Goal: Information Seeking & Learning: Learn about a topic

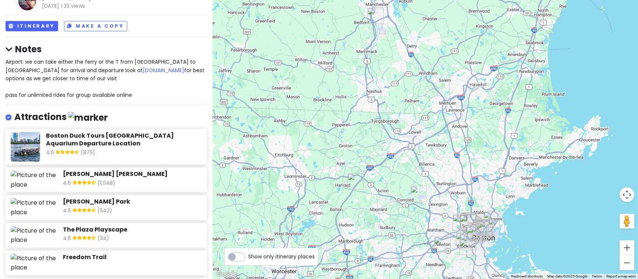
scroll to position [74, 0]
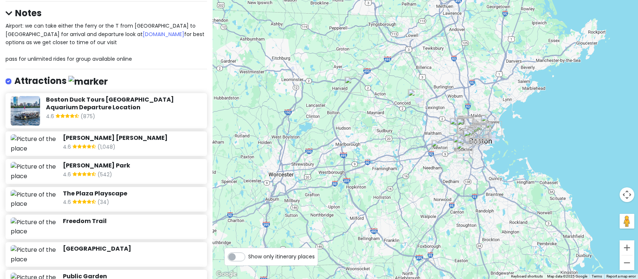
drag, startPoint x: 380, startPoint y: 195, endPoint x: 376, endPoint y: 97, distance: 97.8
click at [376, 97] on div at bounding box center [424, 139] width 425 height 279
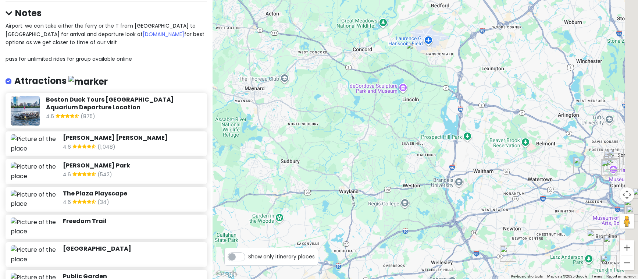
drag, startPoint x: 437, startPoint y: 167, endPoint x: 310, endPoint y: 109, distance: 139.3
click at [310, 109] on div at bounding box center [424, 139] width 425 height 279
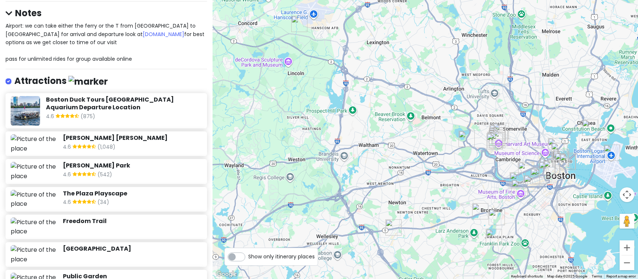
drag, startPoint x: 507, startPoint y: 144, endPoint x: 384, endPoint y: 121, distance: 125.7
click at [372, 118] on div at bounding box center [424, 139] width 425 height 279
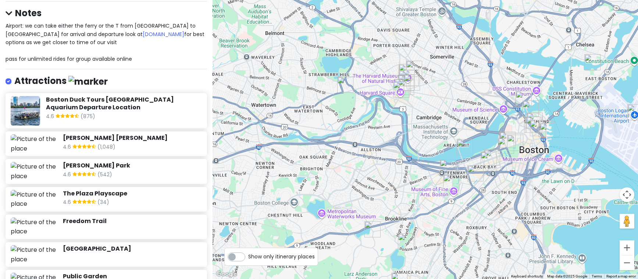
drag, startPoint x: 457, startPoint y: 152, endPoint x: 461, endPoint y: 101, distance: 50.5
click at [461, 101] on div at bounding box center [424, 139] width 425 height 279
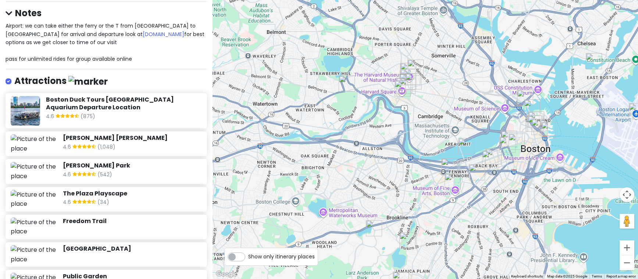
click at [250, 254] on span "Show only itinerary places" at bounding box center [281, 256] width 67 height 8
click at [250, 254] on input "Show only itinerary places" at bounding box center [250, 252] width 5 height 5
checkbox input "true"
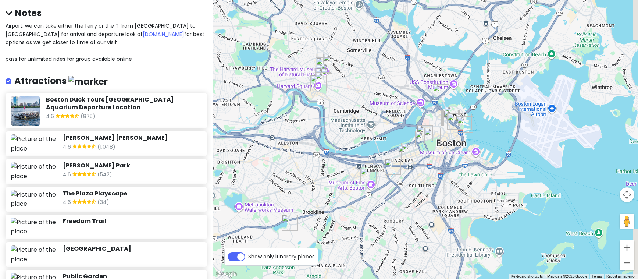
drag, startPoint x: 399, startPoint y: 164, endPoint x: 310, endPoint y: 158, distance: 89.1
click at [310, 158] on div at bounding box center [424, 139] width 425 height 279
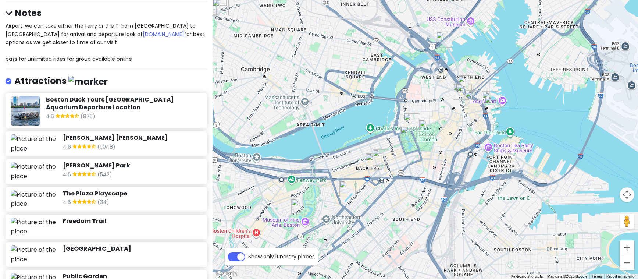
drag, startPoint x: 529, startPoint y: 151, endPoint x: 458, endPoint y: 144, distance: 71.7
click at [458, 144] on div at bounding box center [424, 139] width 425 height 279
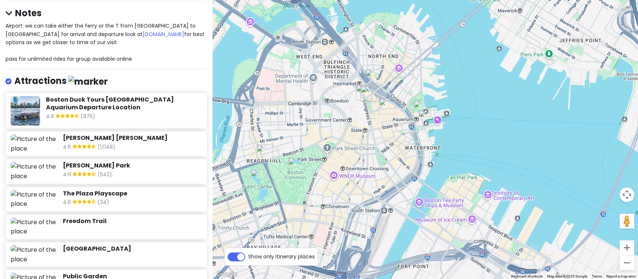
drag, startPoint x: 441, startPoint y: 106, endPoint x: 353, endPoint y: 155, distance: 100.9
click at [348, 159] on div at bounding box center [424, 139] width 425 height 279
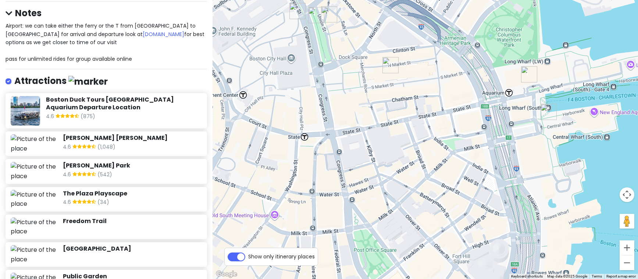
drag, startPoint x: 414, startPoint y: 114, endPoint x: 414, endPoint y: 139, distance: 25.4
click at [414, 139] on div at bounding box center [424, 139] width 425 height 279
click at [105, 137] on h6 "[PERSON_NAME] [PERSON_NAME]" at bounding box center [132, 138] width 139 height 8
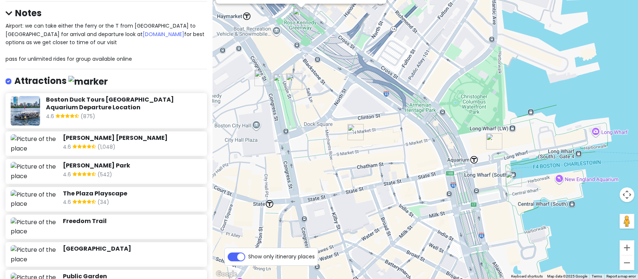
drag, startPoint x: 358, startPoint y: 235, endPoint x: 323, endPoint y: 121, distance: 119.3
click at [323, 121] on div "[PERSON_NAME][GEOGRAPHIC_DATA][PERSON_NAME] 4.6 (1,048) [STREET_ADDRESS] [PHONE…" at bounding box center [424, 139] width 425 height 279
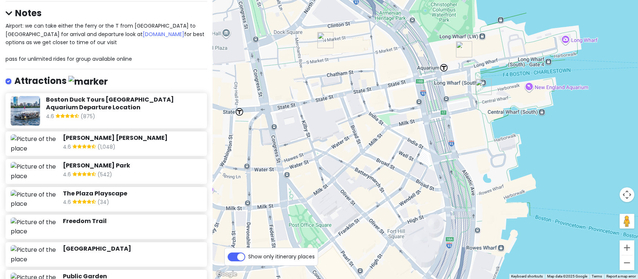
drag, startPoint x: 372, startPoint y: 202, endPoint x: 344, endPoint y: 112, distance: 93.8
click at [344, 112] on div "[PERSON_NAME][GEOGRAPHIC_DATA][PERSON_NAME] 4.6 (1,048) [STREET_ADDRESS] [PHONE…" at bounding box center [424, 139] width 425 height 279
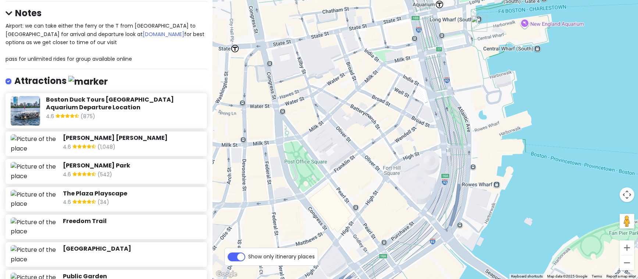
drag, startPoint x: 360, startPoint y: 178, endPoint x: 357, endPoint y: 129, distance: 49.0
click at [356, 128] on div "[PERSON_NAME][GEOGRAPHIC_DATA][PERSON_NAME] 4.6 (1,048) [STREET_ADDRESS] [PHONE…" at bounding box center [424, 139] width 425 height 279
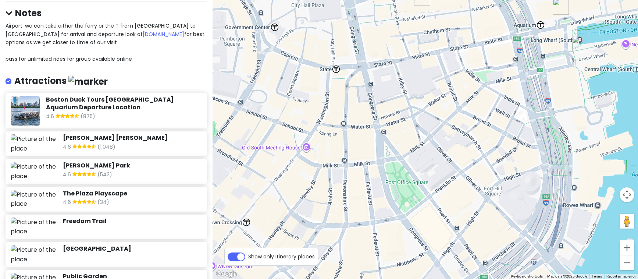
drag, startPoint x: 368, startPoint y: 166, endPoint x: 468, endPoint y: 242, distance: 125.4
click at [471, 223] on div "[PERSON_NAME][GEOGRAPHIC_DATA][PERSON_NAME] 4.6 (1,048) [STREET_ADDRESS] [PHONE…" at bounding box center [424, 139] width 425 height 279
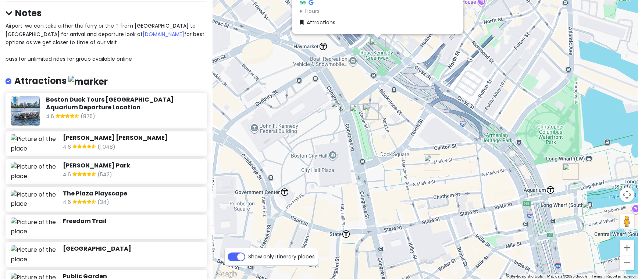
drag, startPoint x: 426, startPoint y: 160, endPoint x: 433, endPoint y: 251, distance: 91.0
click at [433, 257] on div "[PERSON_NAME][GEOGRAPHIC_DATA][PERSON_NAME] 4.6 (1,048) [STREET_ADDRESS] [PHONE…" at bounding box center [424, 139] width 425 height 279
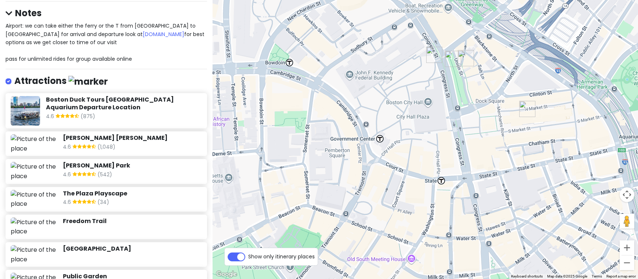
drag, startPoint x: 403, startPoint y: 243, endPoint x: 497, endPoint y: 185, distance: 109.9
click at [497, 185] on div "[PERSON_NAME][GEOGRAPHIC_DATA][PERSON_NAME] 4.6 (1,048) [STREET_ADDRESS] [PHONE…" at bounding box center [424, 139] width 425 height 279
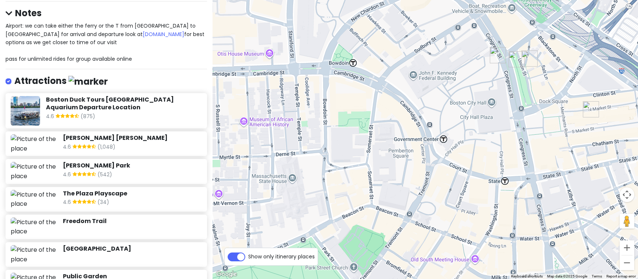
drag, startPoint x: 423, startPoint y: 218, endPoint x: 487, endPoint y: 218, distance: 63.6
click at [487, 218] on div "[PERSON_NAME][GEOGRAPHIC_DATA][PERSON_NAME] 4.6 (1,048) [STREET_ADDRESS] [PHONE…" at bounding box center [424, 139] width 425 height 279
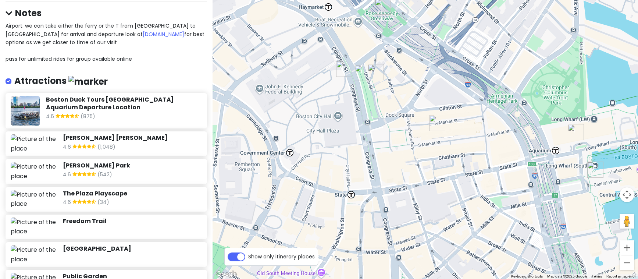
drag, startPoint x: 452, startPoint y: 201, endPoint x: 297, endPoint y: 215, distance: 155.0
click at [297, 215] on div "[PERSON_NAME][GEOGRAPHIC_DATA][PERSON_NAME] 4.6 (1,048) [STREET_ADDRESS] [PHONE…" at bounding box center [424, 139] width 425 height 279
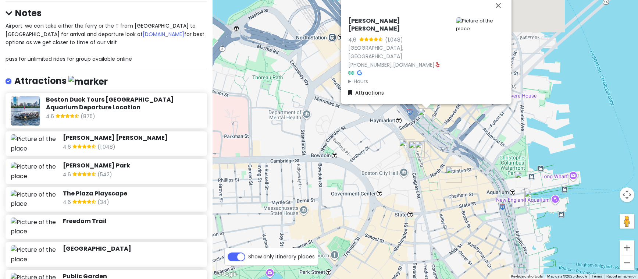
drag, startPoint x: 409, startPoint y: 187, endPoint x: 440, endPoint y: 218, distance: 43.7
click at [440, 218] on div "[PERSON_NAME][GEOGRAPHIC_DATA][PERSON_NAME] 4.6 (1,048) [STREET_ADDRESS] [PHONE…" at bounding box center [424, 139] width 425 height 279
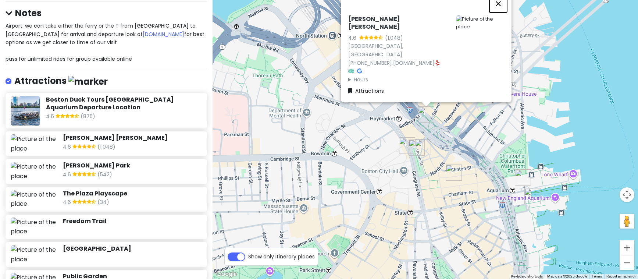
click at [497, 12] on button "Close" at bounding box center [498, 4] width 18 height 18
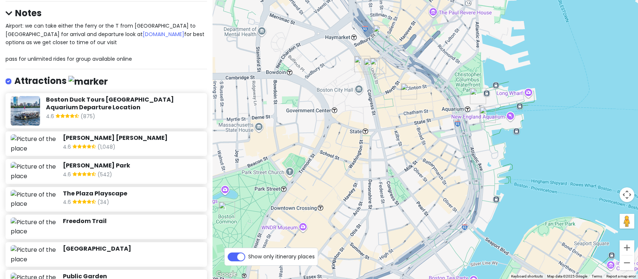
drag, startPoint x: 467, startPoint y: 207, endPoint x: 426, endPoint y: 127, distance: 90.3
click at [424, 124] on div at bounding box center [424, 139] width 425 height 279
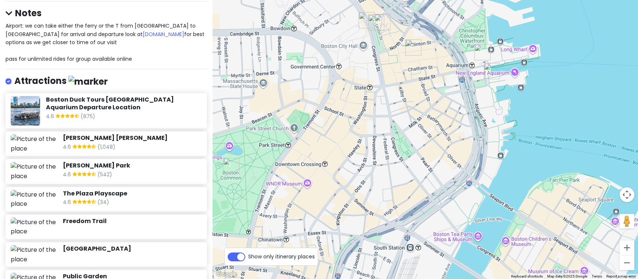
drag, startPoint x: 429, startPoint y: 174, endPoint x: 447, endPoint y: 130, distance: 46.6
click at [443, 131] on div at bounding box center [424, 139] width 425 height 279
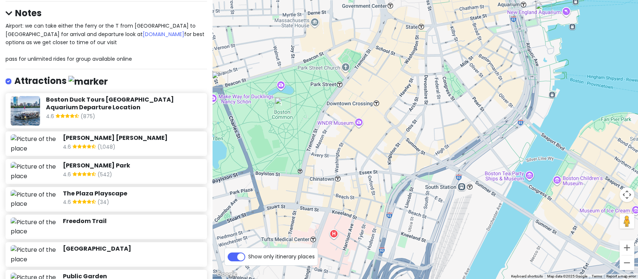
drag, startPoint x: 386, startPoint y: 179, endPoint x: 437, endPoint y: 119, distance: 78.7
click at [437, 119] on div at bounding box center [424, 139] width 425 height 279
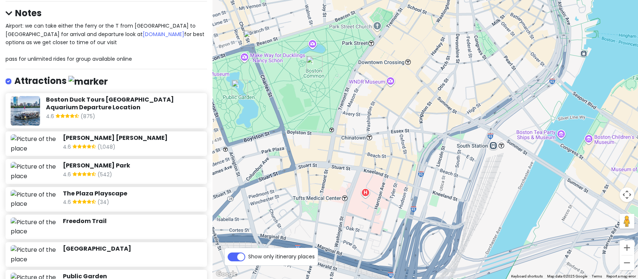
drag, startPoint x: 411, startPoint y: 197, endPoint x: 423, endPoint y: 184, distance: 16.9
click at [423, 184] on div at bounding box center [424, 139] width 425 height 279
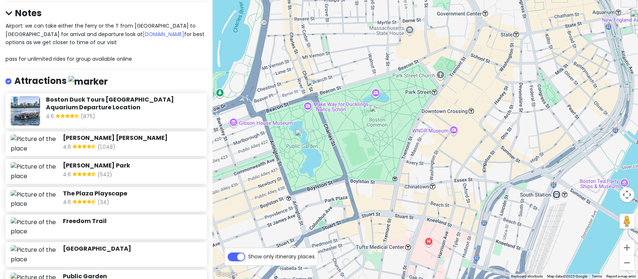
drag, startPoint x: 358, startPoint y: 153, endPoint x: 420, endPoint y: 214, distance: 87.3
click at [420, 211] on div at bounding box center [424, 139] width 425 height 279
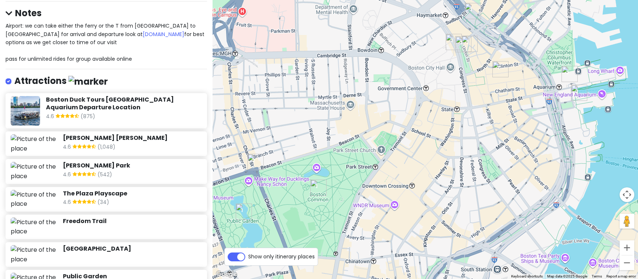
drag, startPoint x: 461, startPoint y: 125, endPoint x: 391, endPoint y: 201, distance: 102.7
click at [391, 201] on div at bounding box center [424, 139] width 425 height 279
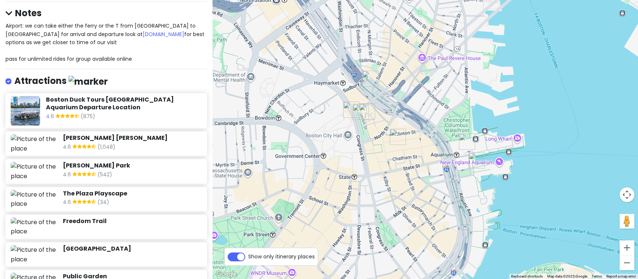
drag, startPoint x: 415, startPoint y: 145, endPoint x: 316, endPoint y: 204, distance: 115.4
click at [316, 204] on div at bounding box center [424, 139] width 425 height 279
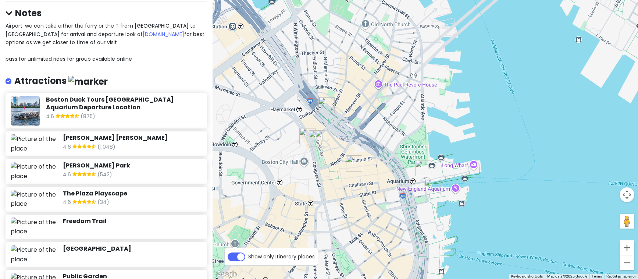
drag, startPoint x: 486, startPoint y: 128, endPoint x: 455, endPoint y: 146, distance: 35.9
click at [455, 146] on div at bounding box center [424, 139] width 425 height 279
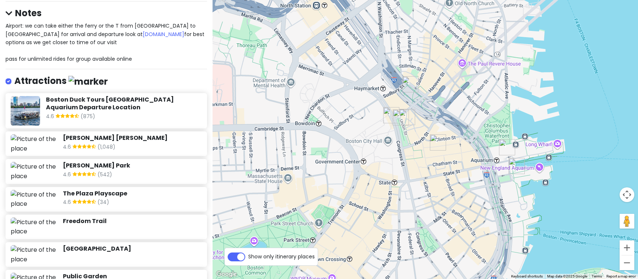
drag, startPoint x: 297, startPoint y: 135, endPoint x: 381, endPoint y: 113, distance: 87.3
click at [381, 113] on div at bounding box center [424, 139] width 425 height 279
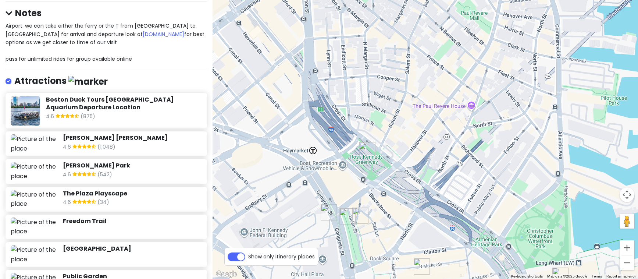
drag, startPoint x: 343, startPoint y: 88, endPoint x: 223, endPoint y: 182, distance: 151.6
click at [223, 182] on div at bounding box center [424, 139] width 425 height 279
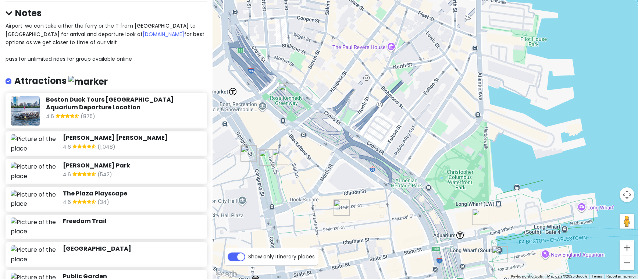
drag, startPoint x: 380, startPoint y: 114, endPoint x: 322, endPoint y: 55, distance: 82.9
click at [322, 50] on div at bounding box center [424, 139] width 425 height 279
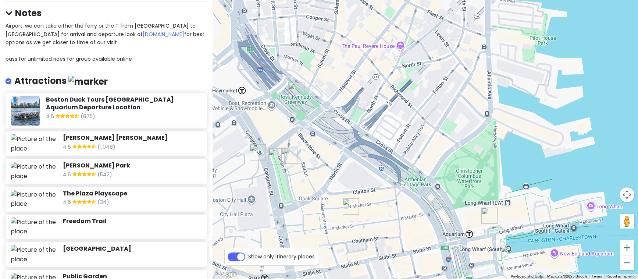
drag, startPoint x: 361, startPoint y: 154, endPoint x: 379, endPoint y: 166, distance: 21.3
click at [378, 166] on div at bounding box center [424, 139] width 425 height 279
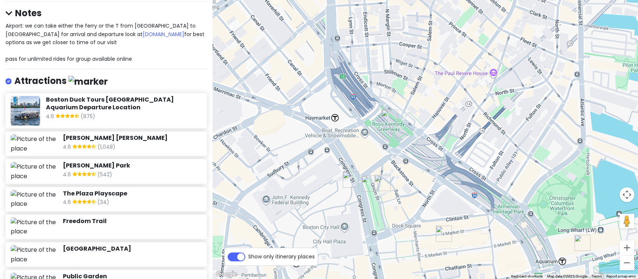
drag, startPoint x: 349, startPoint y: 73, endPoint x: 441, endPoint y: 92, distance: 93.8
click at [441, 92] on div at bounding box center [424, 139] width 425 height 279
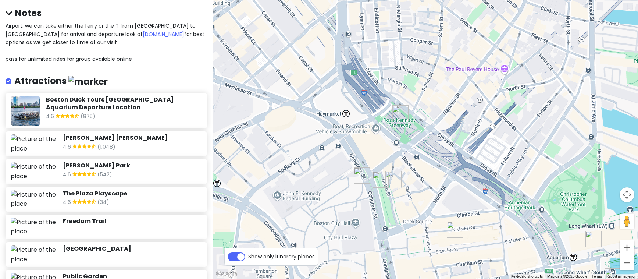
click at [397, 112] on img "Rose Kennedy Greenway" at bounding box center [400, 113] width 16 height 16
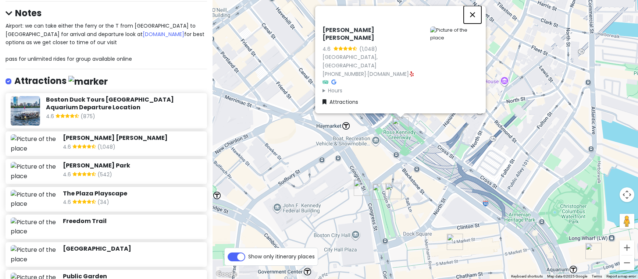
click at [472, 24] on button "Close" at bounding box center [473, 15] width 18 height 18
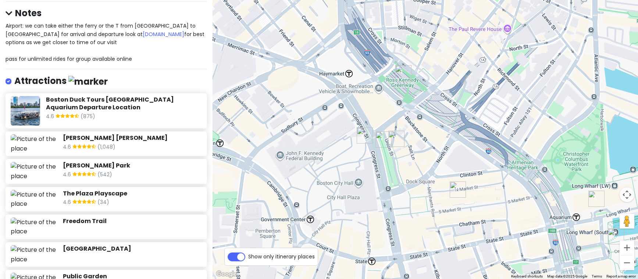
drag, startPoint x: 328, startPoint y: 180, endPoint x: 331, endPoint y: 131, distance: 49.3
click at [331, 131] on div at bounding box center [424, 139] width 425 height 279
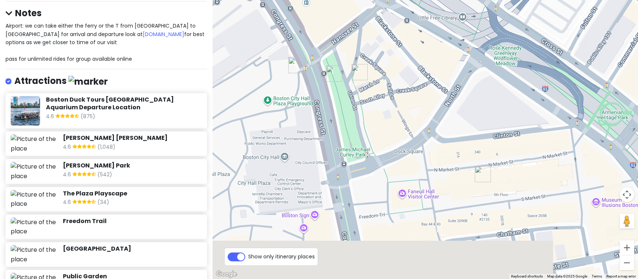
drag, startPoint x: 336, startPoint y: 179, endPoint x: 292, endPoint y: 121, distance: 73.2
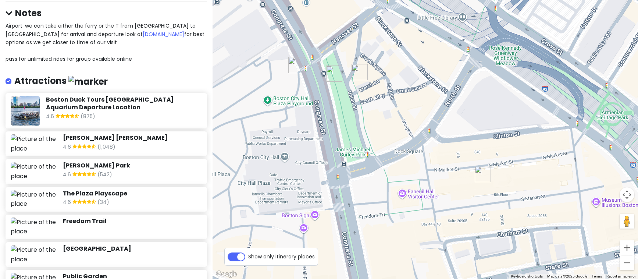
click at [292, 121] on div at bounding box center [424, 139] width 425 height 279
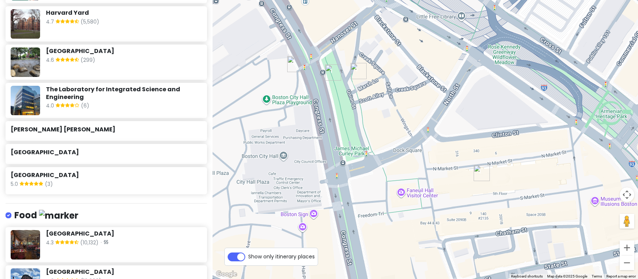
scroll to position [1160, 0]
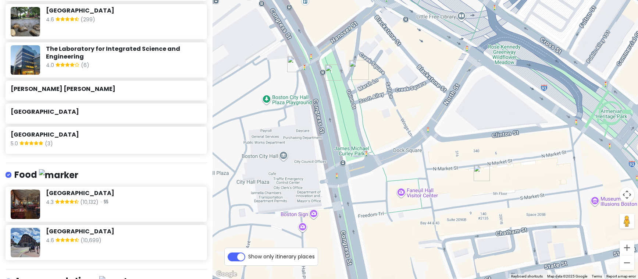
click at [96, 189] on h6 "[GEOGRAPHIC_DATA]" at bounding box center [124, 193] width 156 height 8
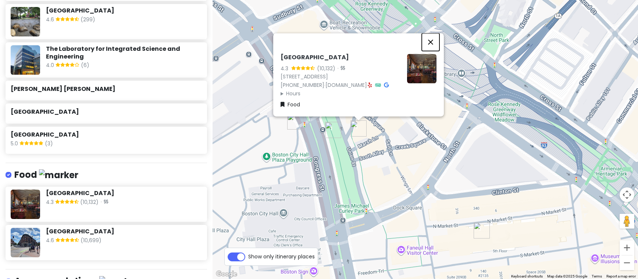
click at [429, 33] on button "Close" at bounding box center [431, 42] width 18 height 18
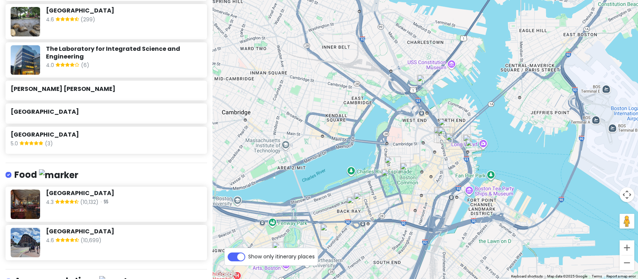
drag, startPoint x: 282, startPoint y: 171, endPoint x: 430, endPoint y: 168, distance: 148.2
click at [430, 168] on div at bounding box center [424, 139] width 425 height 279
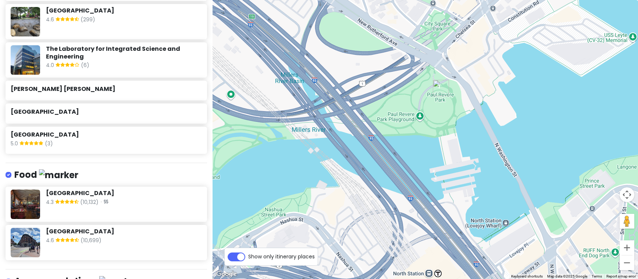
drag, startPoint x: 491, startPoint y: 55, endPoint x: 361, endPoint y: 141, distance: 156.2
click at [361, 141] on div at bounding box center [424, 139] width 425 height 279
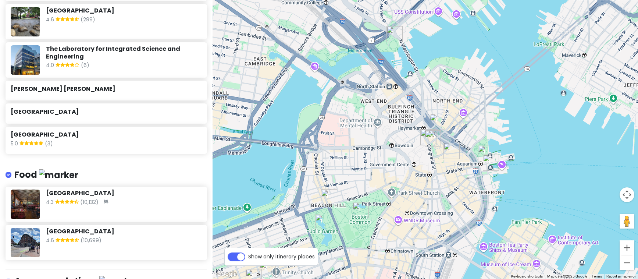
drag, startPoint x: 369, startPoint y: 162, endPoint x: 374, endPoint y: 103, distance: 59.8
click at [374, 103] on div at bounding box center [424, 139] width 425 height 279
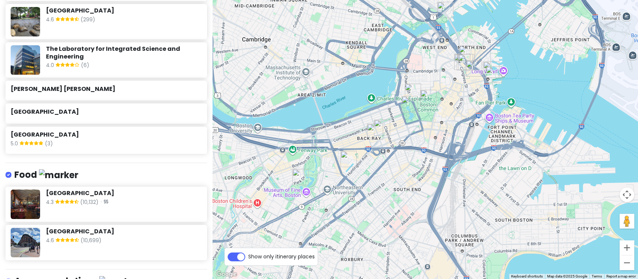
drag, startPoint x: 322, startPoint y: 143, endPoint x: 383, endPoint y: 88, distance: 82.2
click at [383, 88] on div at bounding box center [424, 139] width 425 height 279
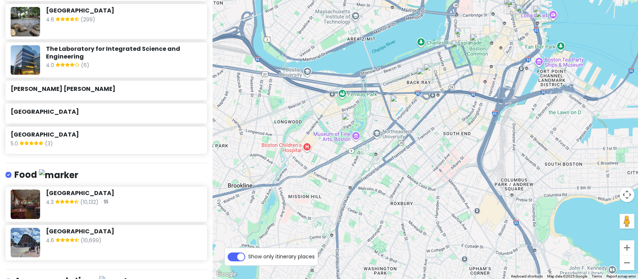
drag, startPoint x: 327, startPoint y: 128, endPoint x: 375, endPoint y: 72, distance: 73.8
click at [375, 72] on div at bounding box center [424, 139] width 425 height 279
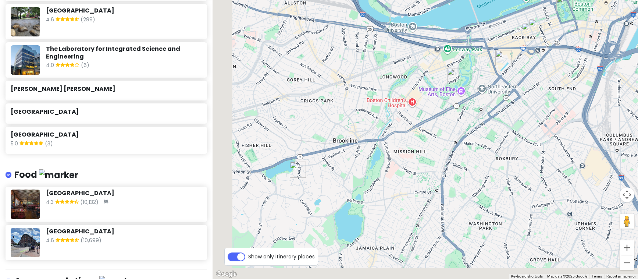
drag, startPoint x: 317, startPoint y: 177, endPoint x: 423, endPoint y: 132, distance: 115.5
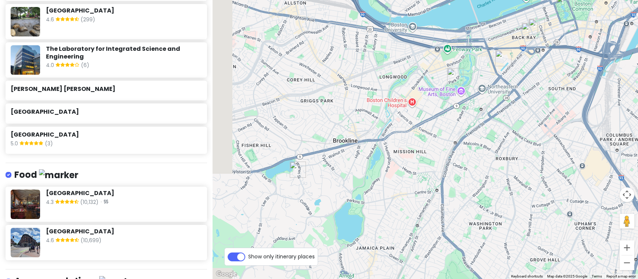
click at [423, 132] on div at bounding box center [424, 139] width 425 height 279
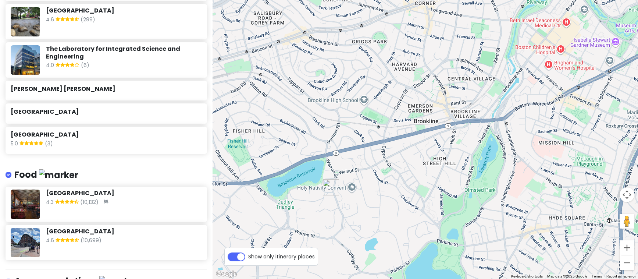
drag, startPoint x: 479, startPoint y: 172, endPoint x: 382, endPoint y: 200, distance: 101.3
click at [382, 200] on div at bounding box center [424, 139] width 425 height 279
